Goal: Task Accomplishment & Management: Manage account settings

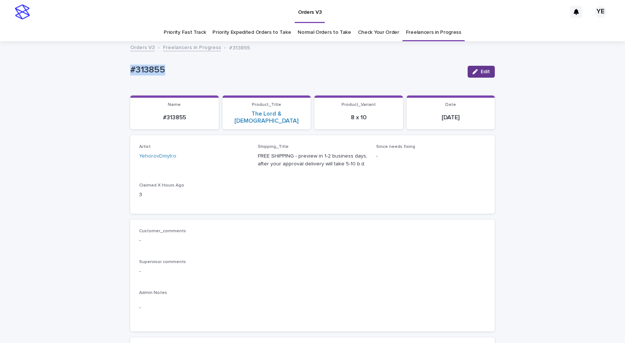
click at [472, 73] on icon "button" at bounding box center [474, 71] width 5 height 5
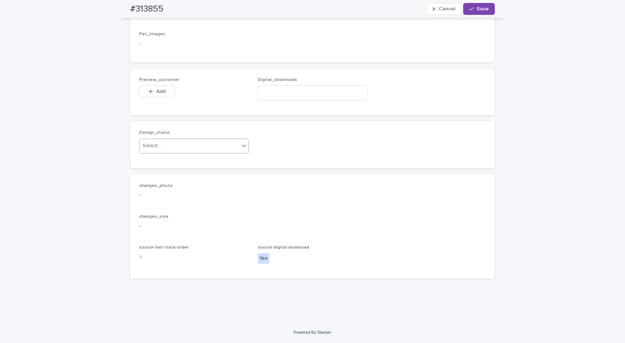
scroll to position [504, 0]
click at [267, 89] on input at bounding box center [313, 92] width 110 height 15
paste input "**********"
type input "**********"
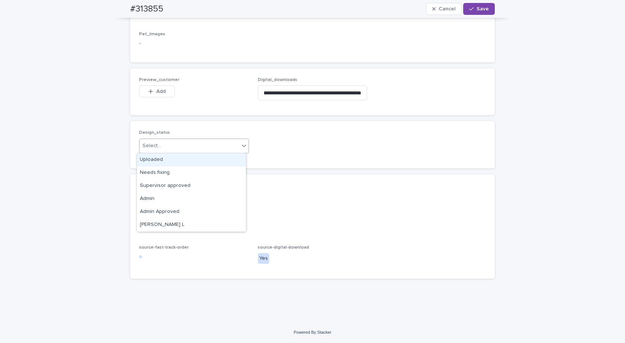
scroll to position [0, 0]
click at [163, 139] on div "Select..." at bounding box center [194, 146] width 110 height 15
click at [154, 156] on div "Uploaded" at bounding box center [191, 160] width 109 height 13
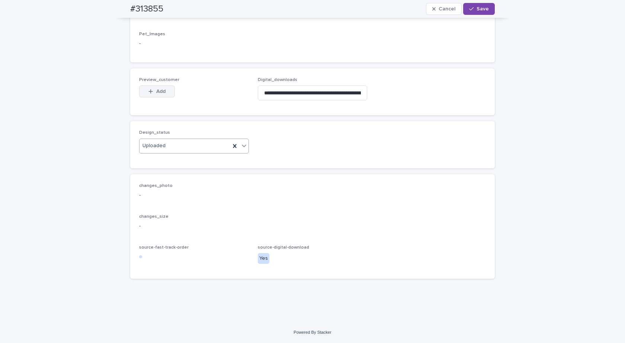
click at [157, 92] on span "Add" at bounding box center [160, 91] width 9 height 5
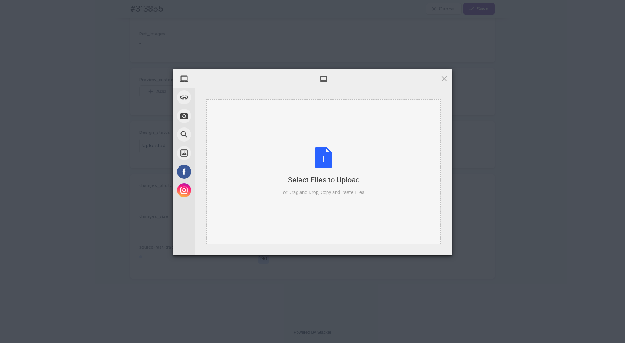
click at [327, 163] on div "Select Files to Upload or Drag and Drop, Copy and Paste Files" at bounding box center [323, 171] width 81 height 49
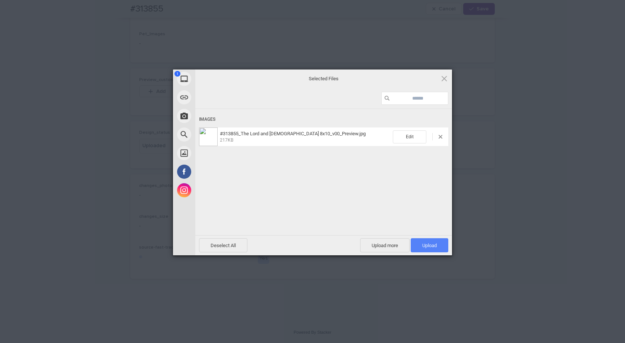
click at [426, 242] on span "Upload 1" at bounding box center [429, 245] width 38 height 14
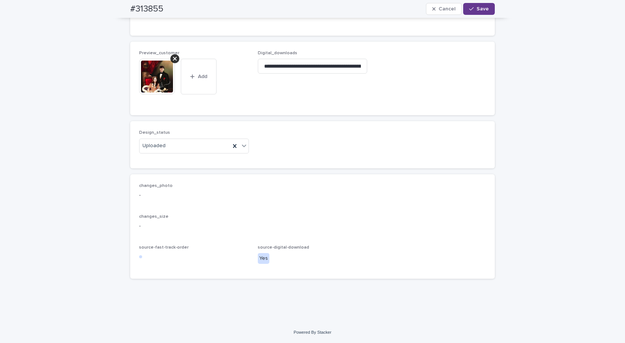
click at [469, 10] on icon "button" at bounding box center [471, 8] width 4 height 5
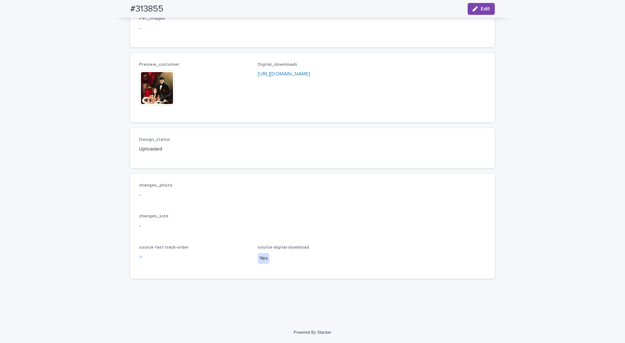
click at [158, 101] on img at bounding box center [157, 88] width 36 height 36
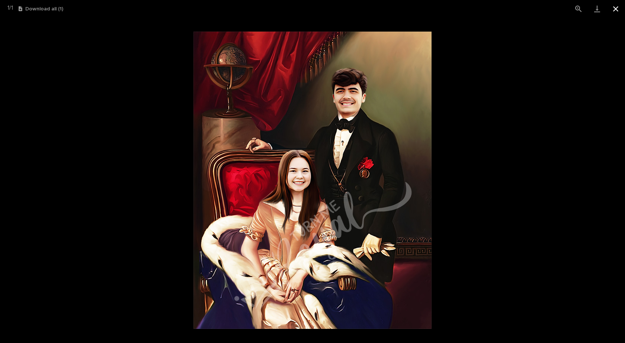
click at [615, 7] on button "Close gallery" at bounding box center [615, 8] width 19 height 17
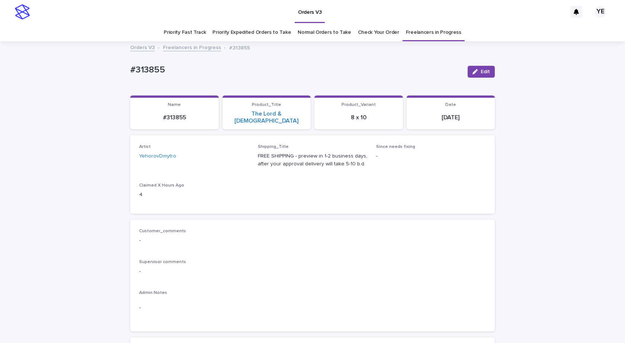
click at [194, 45] on link "Freelancers in Progress" at bounding box center [192, 47] width 58 height 9
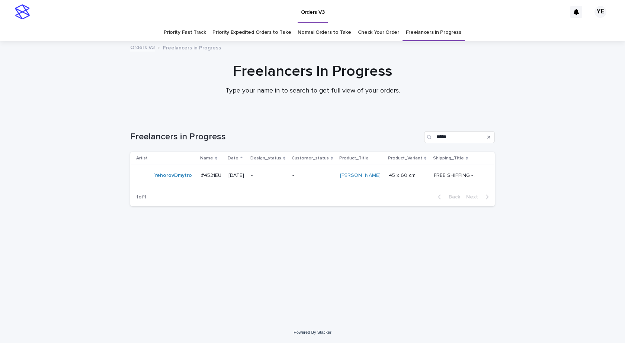
click at [170, 184] on td "YehorovDmytro" at bounding box center [164, 175] width 68 height 21
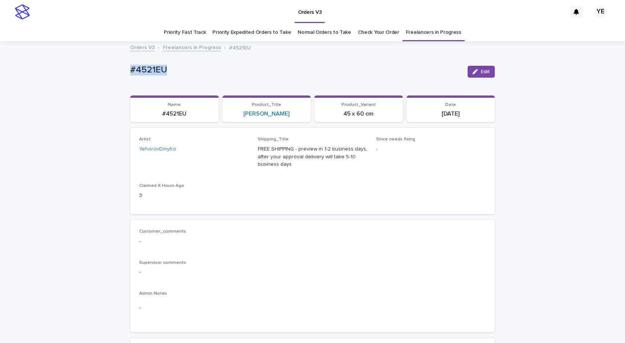
drag, startPoint x: 138, startPoint y: 67, endPoint x: 77, endPoint y: 83, distance: 62.9
copy p "#4521EU"
